Goal: Task Accomplishment & Management: Manage account settings

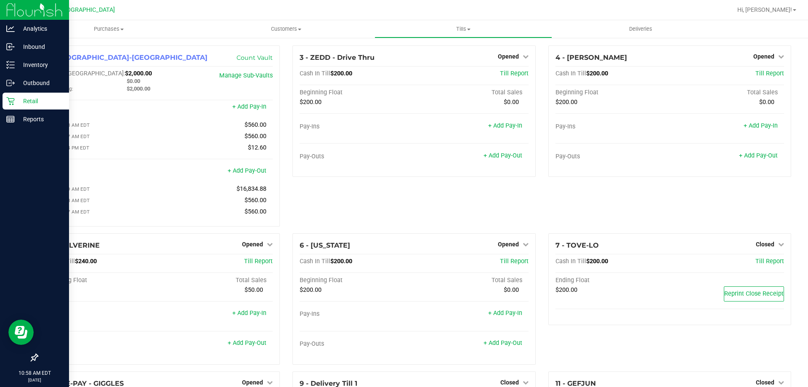
click at [29, 110] on link "Retail" at bounding box center [34, 102] width 69 height 18
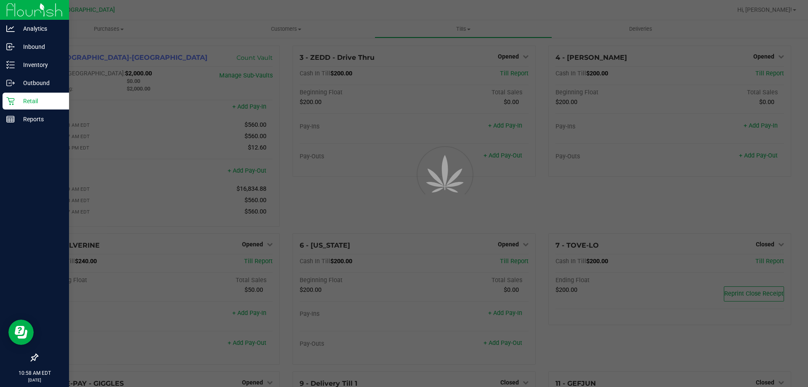
click at [29, 106] on p "Retail" at bounding box center [40, 101] width 50 height 10
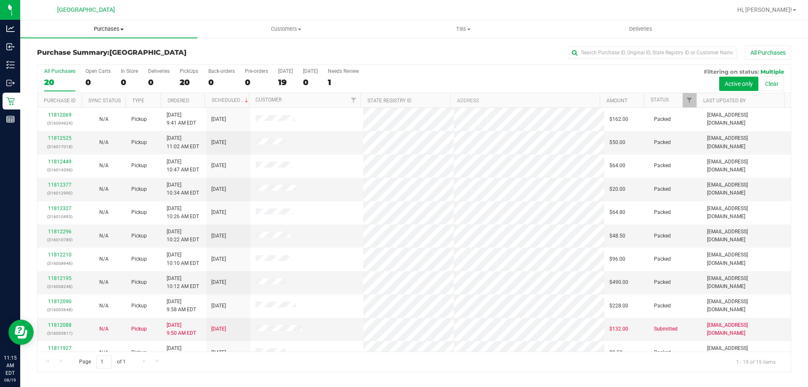
click at [120, 26] on span "Purchases" at bounding box center [108, 29] width 177 height 8
click at [102, 62] on li "Fulfillment" at bounding box center [108, 61] width 177 height 10
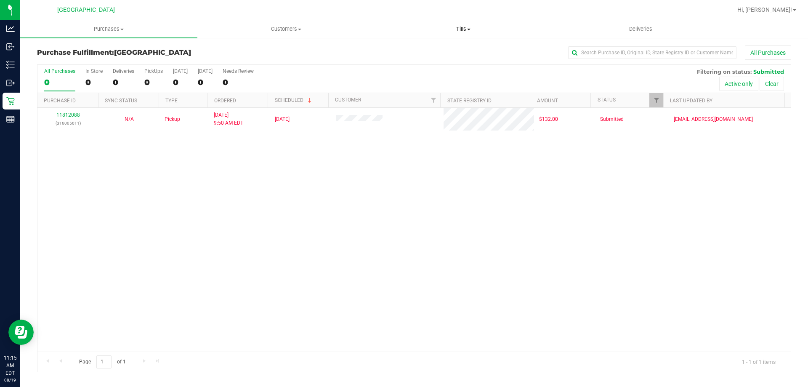
click at [473, 33] on uib-tab-heading "Tills Manage tills Reconcile e-payments" at bounding box center [463, 29] width 176 height 17
click at [447, 53] on li "Manage tills" at bounding box center [463, 51] width 177 height 10
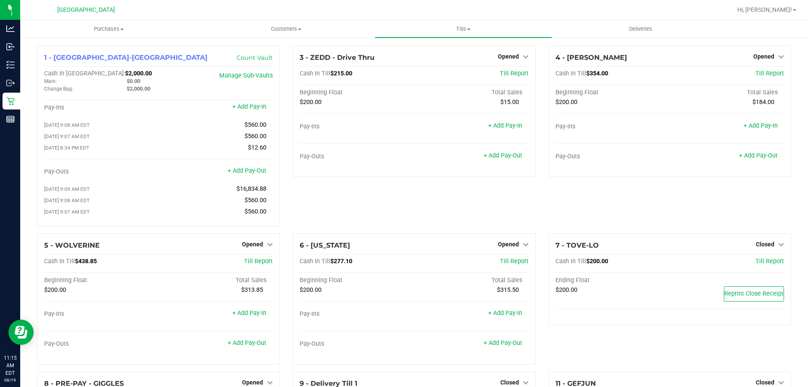
click at [409, 210] on div "3 - ZEDD - Drive Thru Opened Close Till Cash In Till $215.00 Till Report Beginn…" at bounding box center [413, 139] width 255 height 188
click at [413, 210] on div "3 - ZEDD - Drive Thru Opened Close Till Cash In Till $215.00 Till Report Beginn…" at bounding box center [413, 139] width 255 height 188
click at [428, 210] on div "3 - ZEDD - Drive Thru Opened Close Till Cash In Till $215.00 Till Report Beginn…" at bounding box center [413, 139] width 255 height 188
click at [430, 207] on div "3 - ZEDD - Drive Thru Opened Close Till Cash In Till $215.00 Till Report Beginn…" at bounding box center [413, 139] width 255 height 188
click at [366, 187] on div "3 - ZEDD - Drive Thru Opened Close Till Cash In Till $215.00 Till Report Beginn…" at bounding box center [413, 139] width 255 height 188
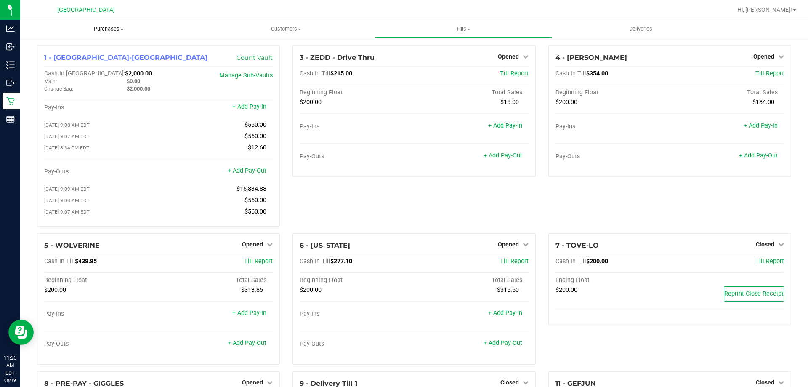
click at [114, 30] on span "Purchases" at bounding box center [108, 29] width 177 height 8
click at [89, 64] on li "Fulfillment" at bounding box center [108, 61] width 177 height 10
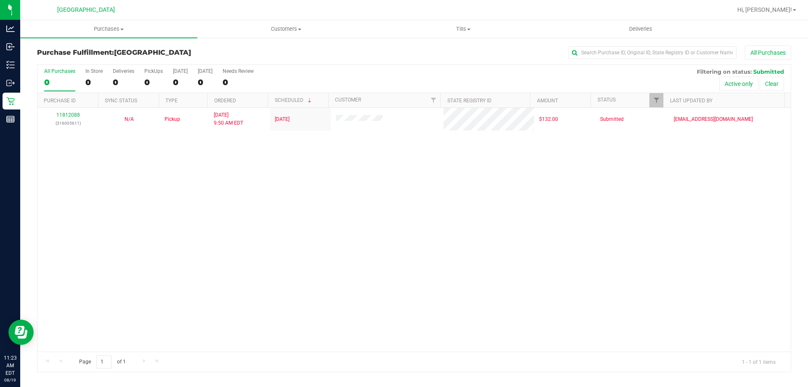
click at [162, 206] on div "11812088 (316005611) N/A Pickup 8/19/2025 9:50 AM EDT 8/19/2025 $132.00 Submitt…" at bounding box center [413, 230] width 753 height 244
click at [434, 218] on div "11812088 (316005611) N/A Pickup 8/19/2025 9:50 AM EDT 8/19/2025 $132.00 Submitt…" at bounding box center [413, 230] width 753 height 244
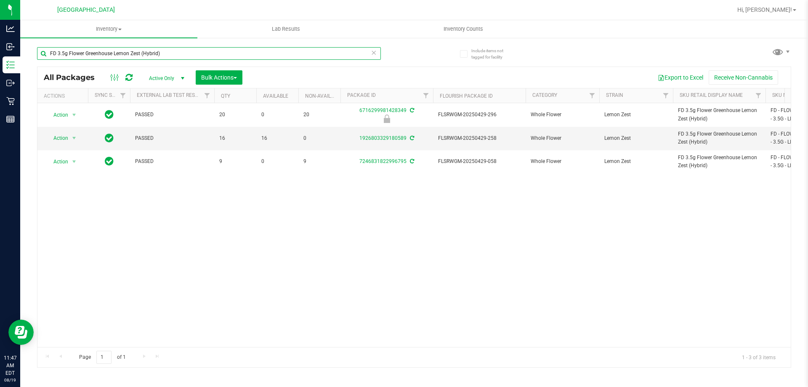
click at [166, 59] on input "FD 3.5g Flower Greenhouse Lemon Zest (Hybrid)" at bounding box center [209, 53] width 344 height 13
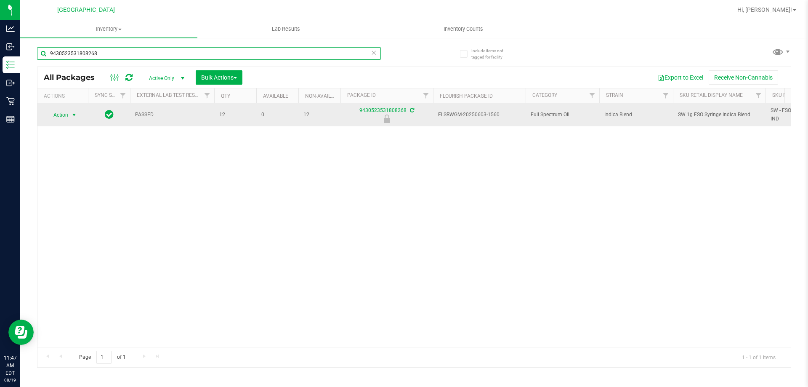
type input "9430523531808268"
click at [72, 115] on span "select" at bounding box center [74, 115] width 7 height 7
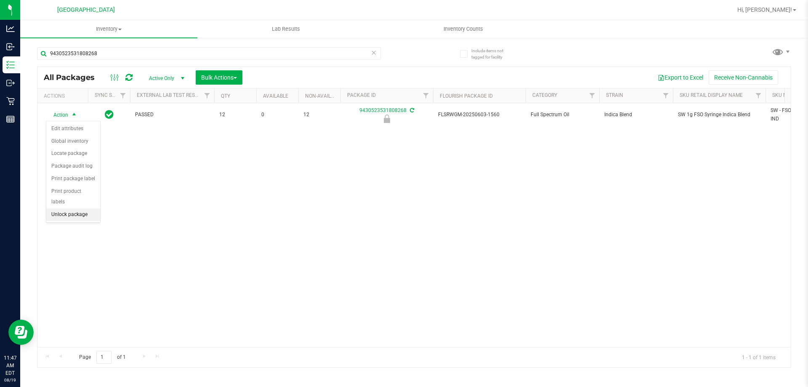
click at [83, 208] on li "Unlock package" at bounding box center [73, 214] width 54 height 13
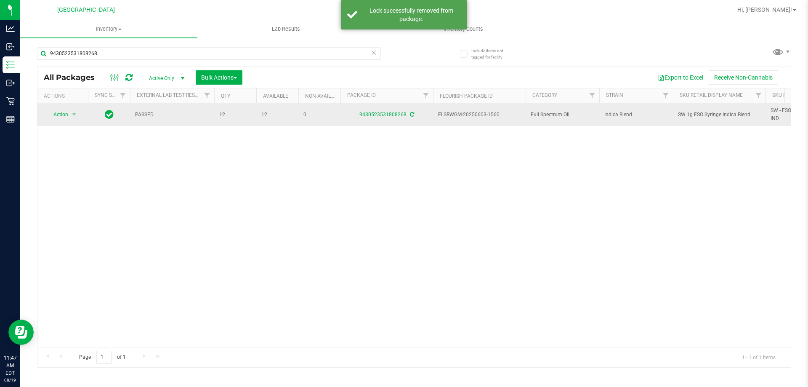
click at [706, 115] on span "SW 1g FSO Syringe Indica Blend" at bounding box center [719, 115] width 82 height 8
copy tr "SW 1g FSO Syringe Indica Blend"
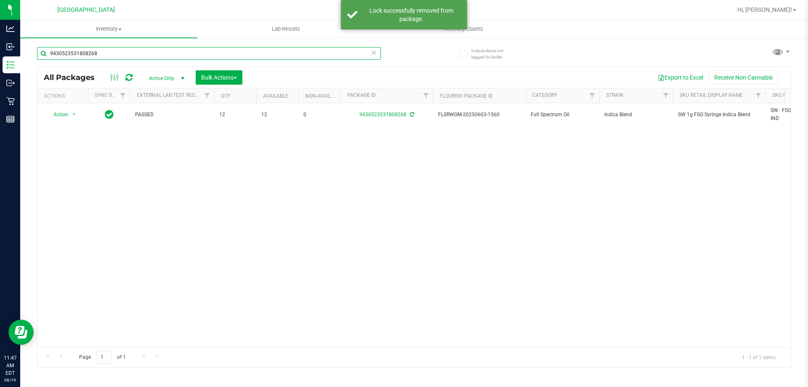
click at [303, 51] on input "9430523531808268" at bounding box center [209, 53] width 344 height 13
paste input "SW 1g FSO Syringe Indica Blend"
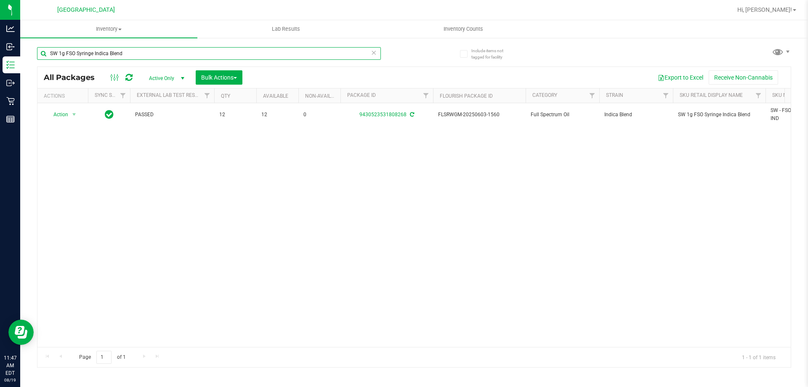
type input "SW 1g FSO Syringe Indica Blend"
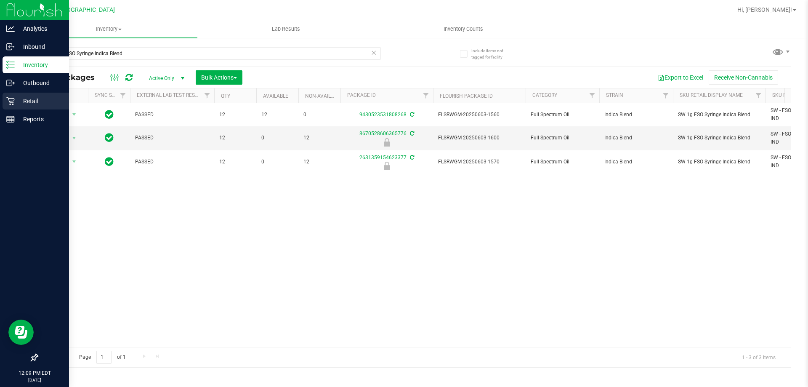
click at [9, 109] on link "Retail" at bounding box center [34, 102] width 69 height 18
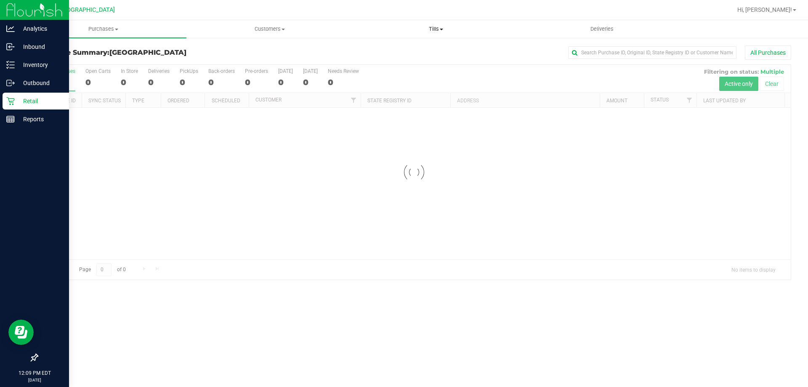
click at [427, 26] on span "Tills" at bounding box center [435, 29] width 165 height 8
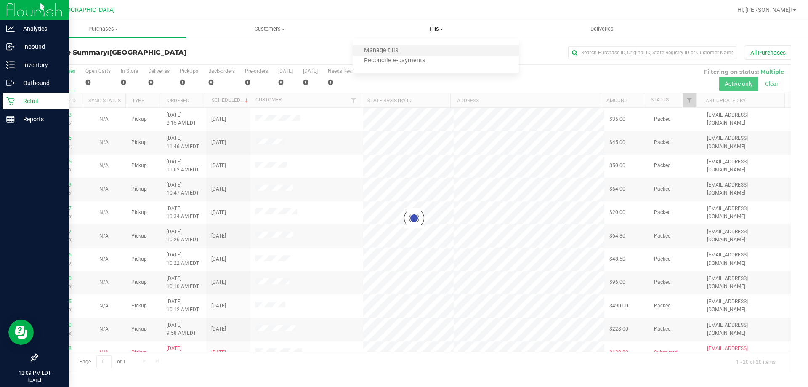
click at [420, 47] on li "Manage tills" at bounding box center [436, 51] width 166 height 10
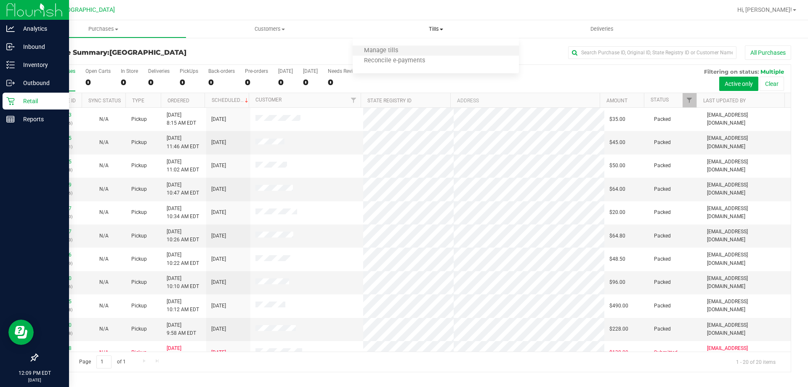
click at [420, 47] on li "Manage tills" at bounding box center [436, 51] width 166 height 10
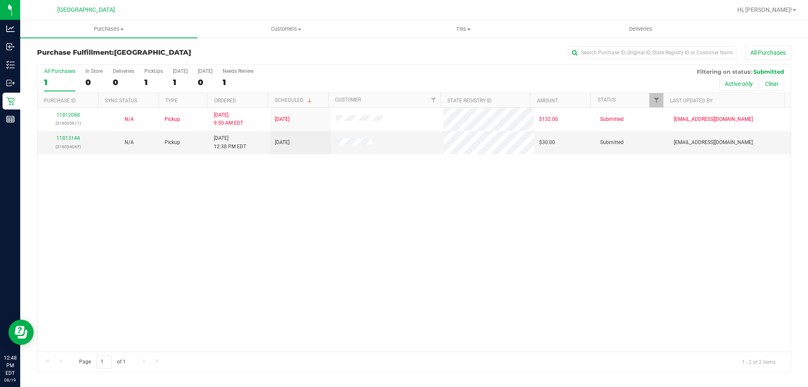
click at [402, 201] on div "11812088 (316005611) N/A Pickup 8/19/2025 9:50 AM EDT 8/19/2025 $132.00 Submitt…" at bounding box center [413, 230] width 753 height 244
click at [402, 202] on div "11812088 (316005611) N/A Pickup 8/19/2025 9:50 AM EDT 8/19/2025 $132.00 Submitt…" at bounding box center [413, 230] width 753 height 244
click at [397, 286] on div "11812088 (316005611) N/A Pickup 8/19/2025 9:50 AM EDT 8/19/2025 $132.00 Submitt…" at bounding box center [413, 230] width 753 height 244
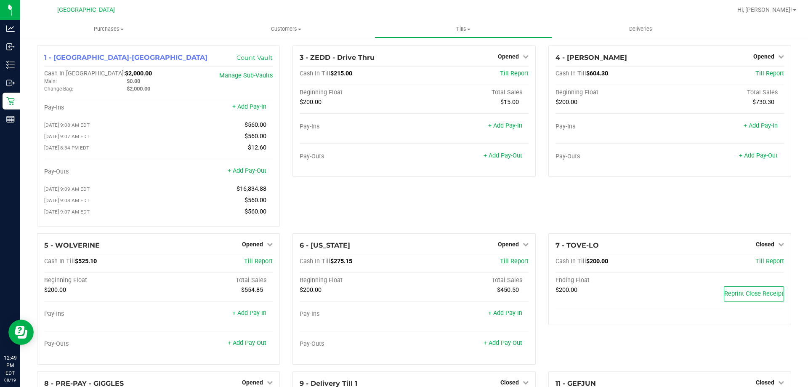
click at [417, 214] on div "3 - ZEDD - Drive Thru Opened Close Till Cash In Till $215.00 Till Report Beginn…" at bounding box center [413, 139] width 255 height 188
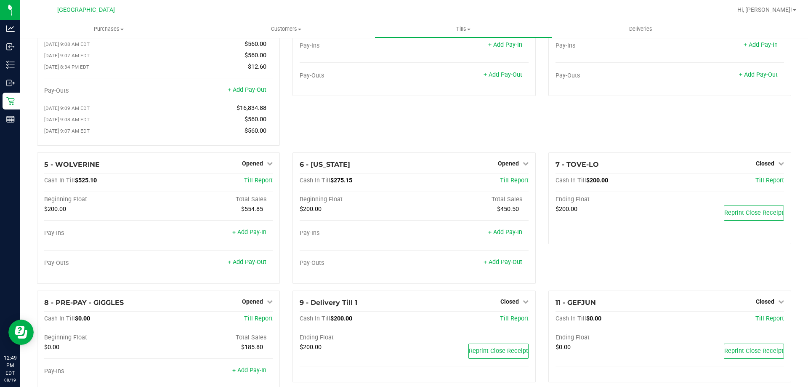
scroll to position [84, 0]
